Goal: Information Seeking & Learning: Learn about a topic

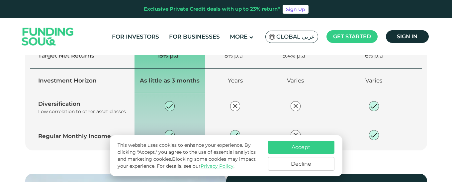
scroll to position [532, 0]
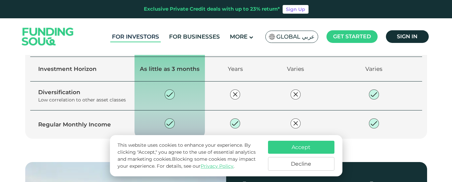
click at [151, 38] on link "For Investors" at bounding box center [135, 36] width 51 height 11
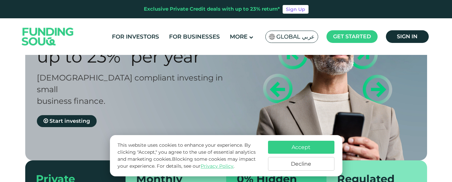
click at [290, 163] on button "Decline" at bounding box center [301, 164] width 66 height 14
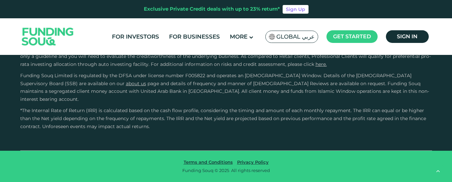
scroll to position [1329, 0]
